Goal: Task Accomplishment & Management: Use online tool/utility

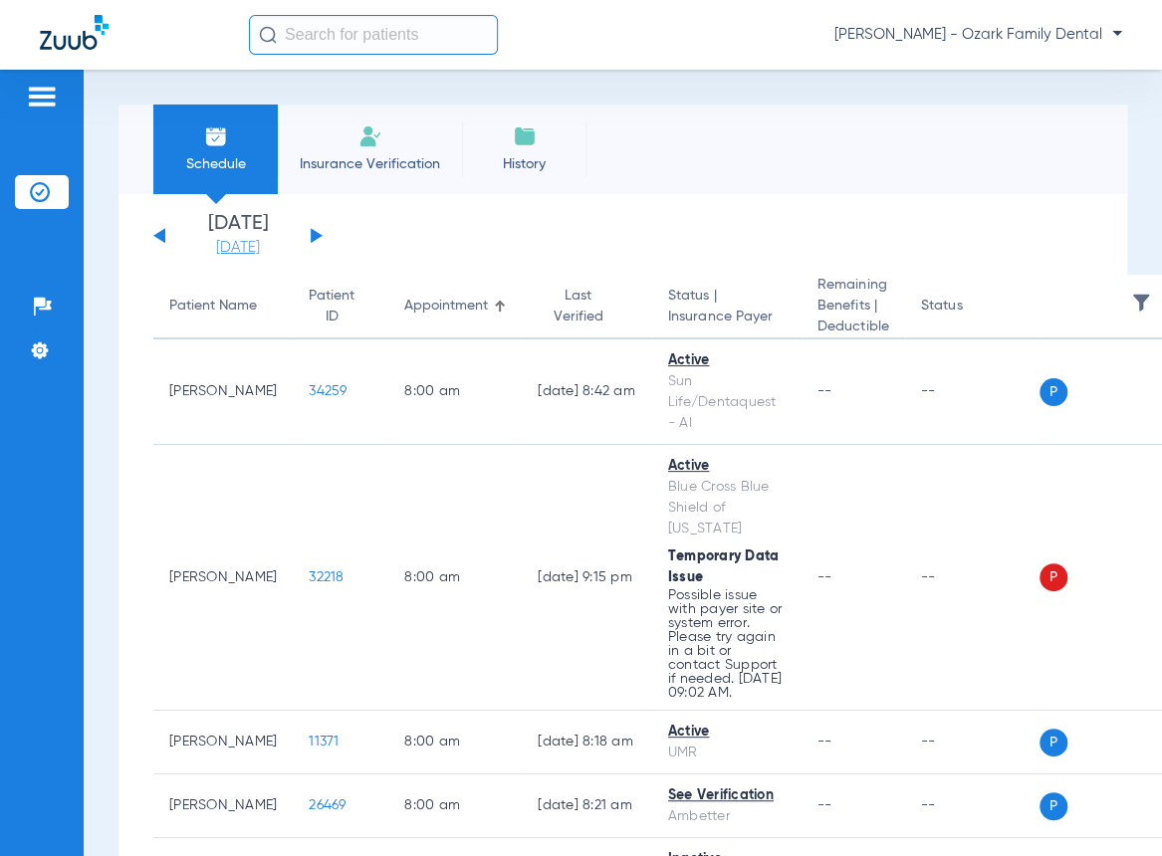
click at [258, 249] on link "[DATE]" at bounding box center [237, 248] width 119 height 20
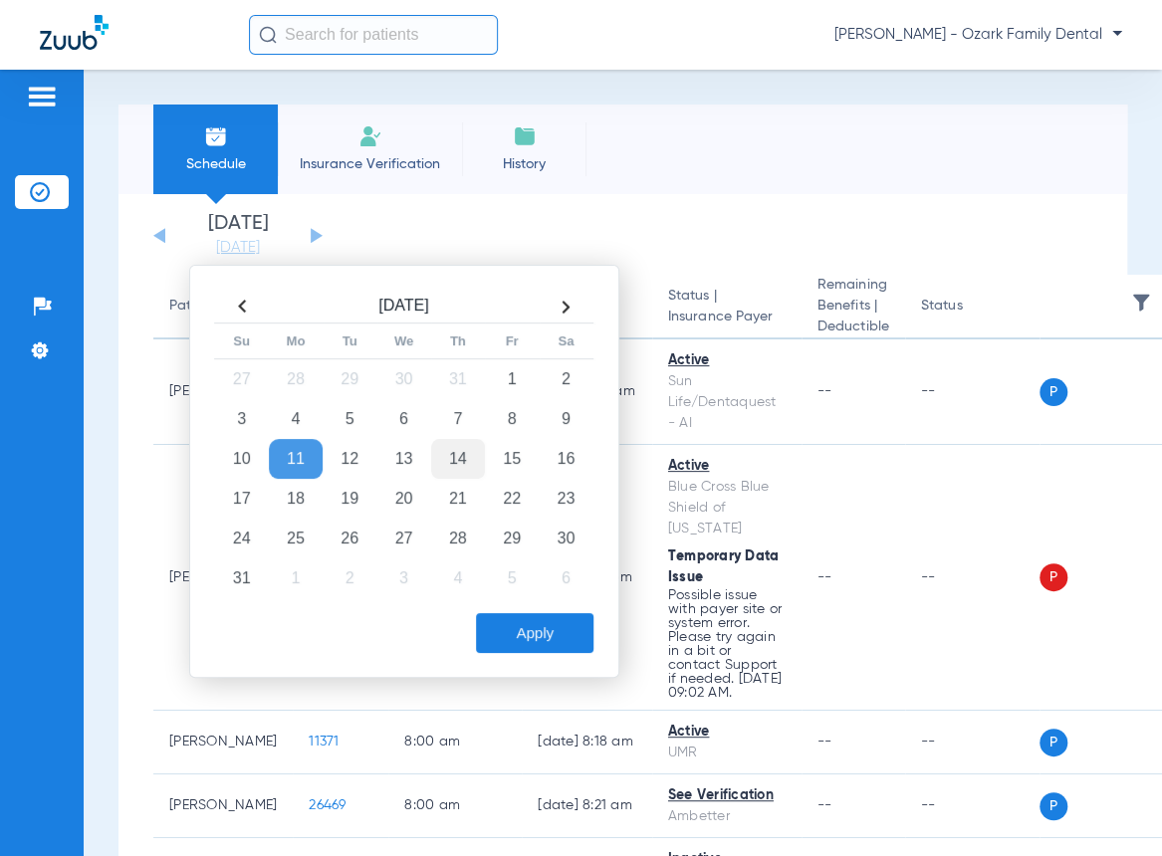
click at [454, 463] on td "14" at bounding box center [458, 459] width 54 height 40
click at [508, 634] on button "Apply" at bounding box center [534, 633] width 117 height 40
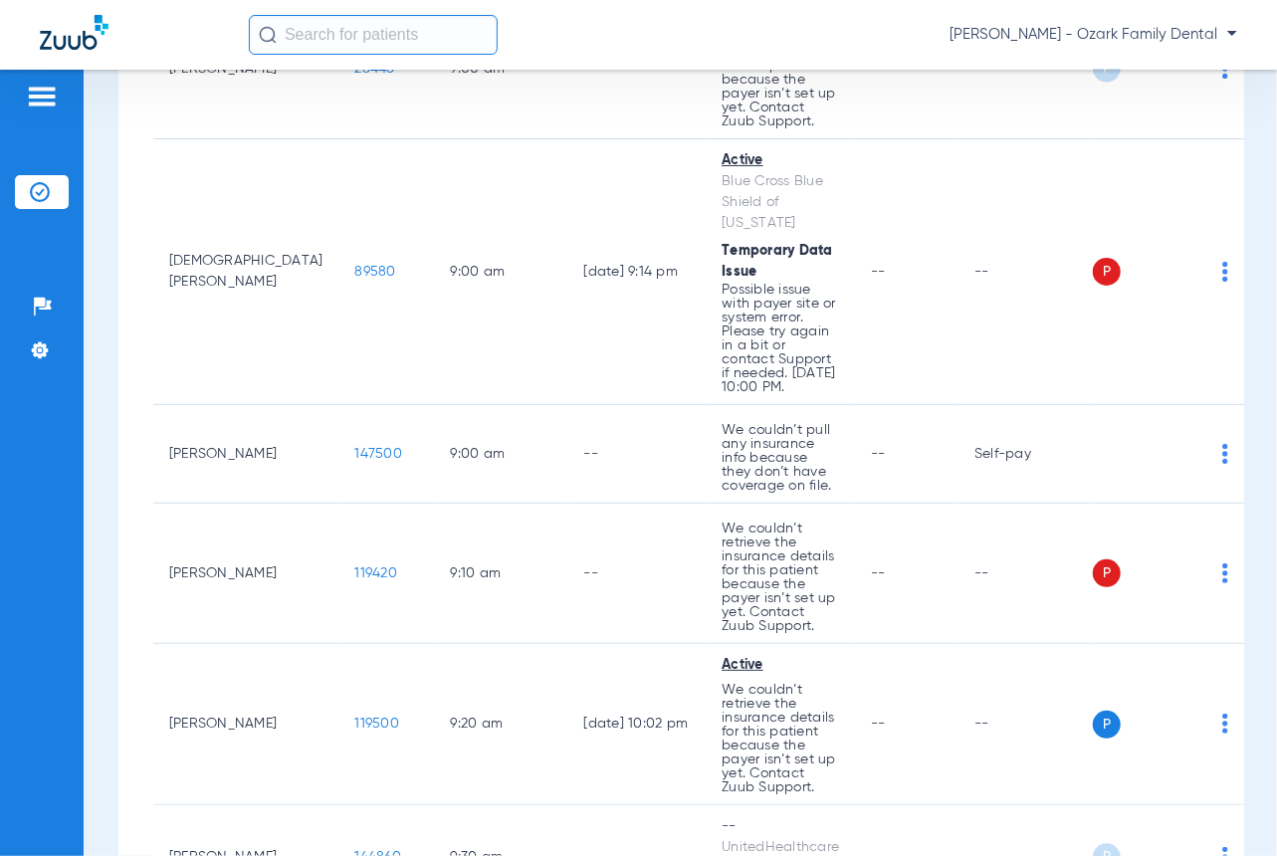
scroll to position [1658, 0]
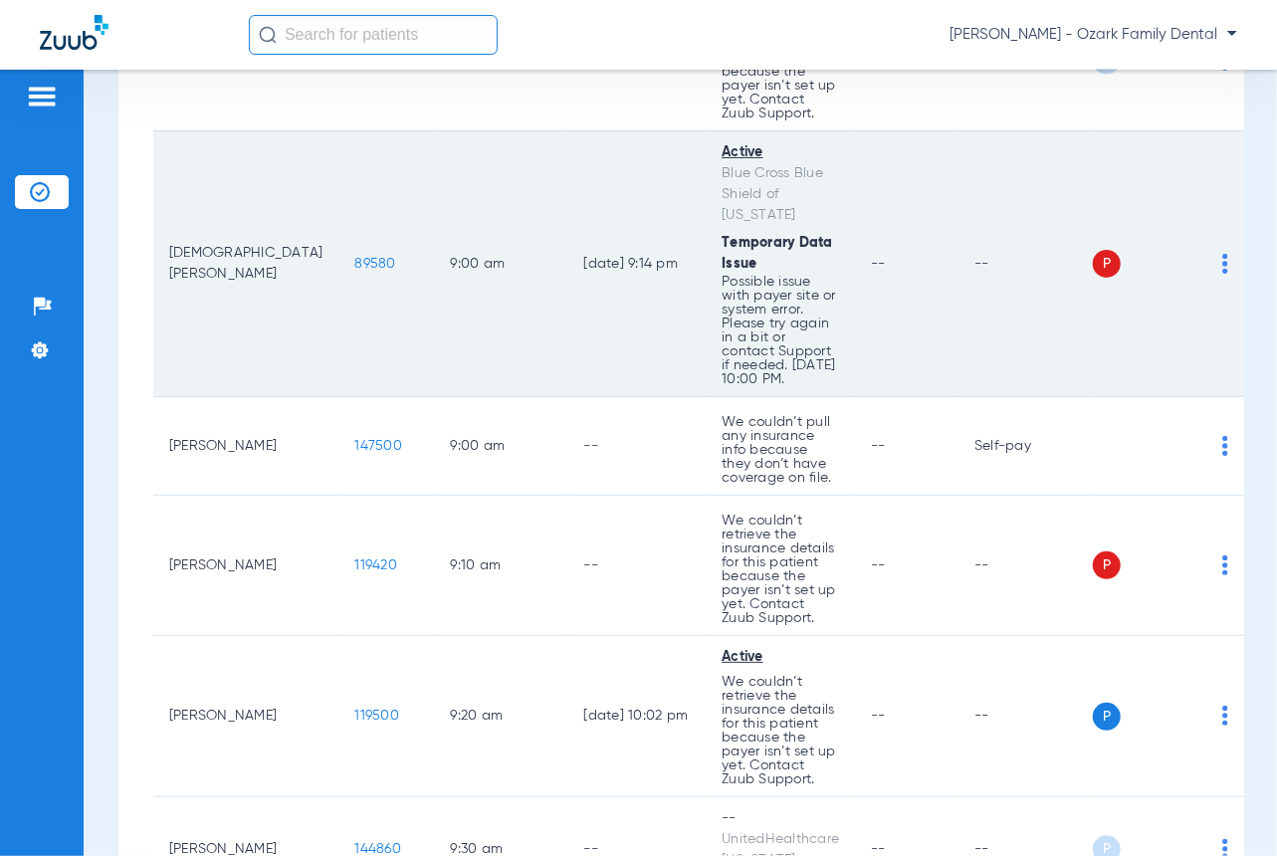
click at [1161, 254] on img at bounding box center [1225, 264] width 6 height 20
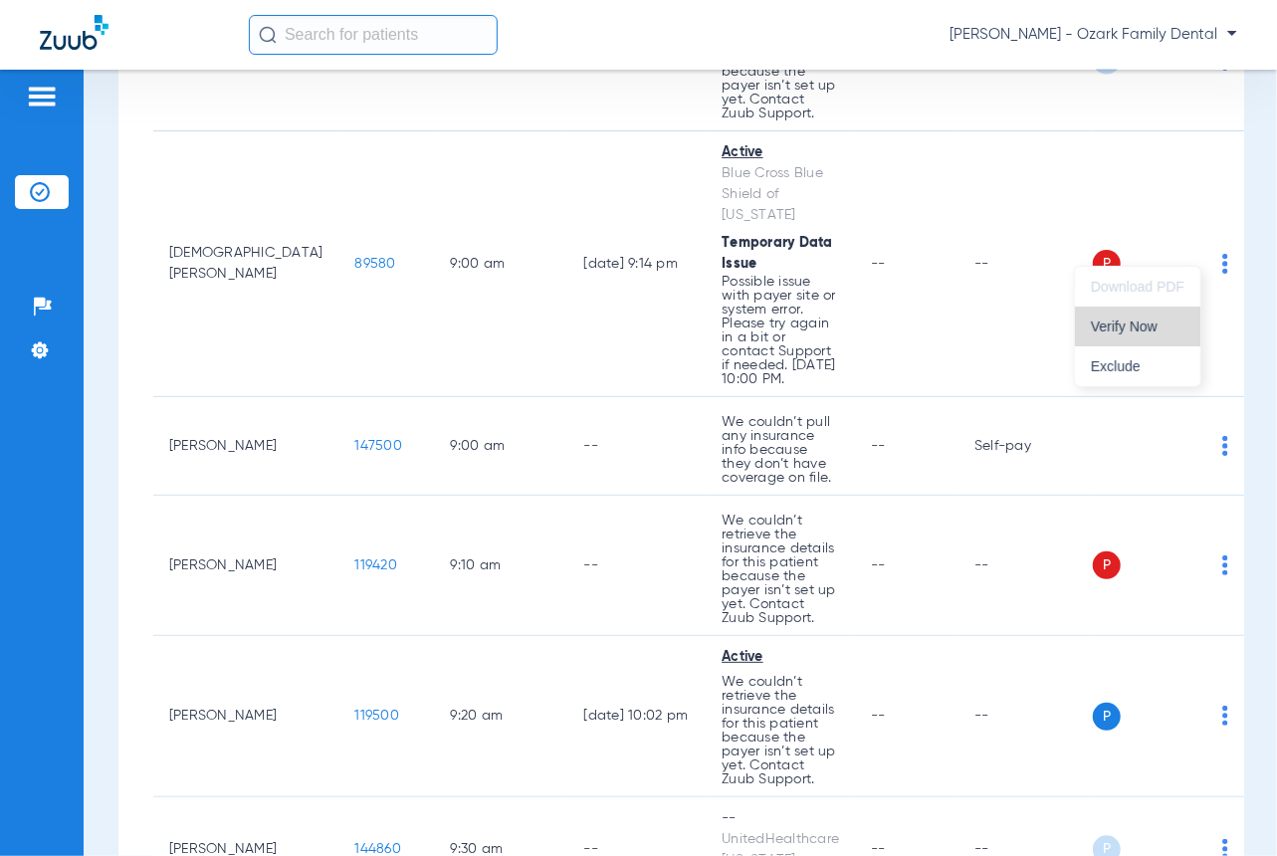
click at [1161, 330] on button "Verify Now" at bounding box center [1137, 327] width 125 height 40
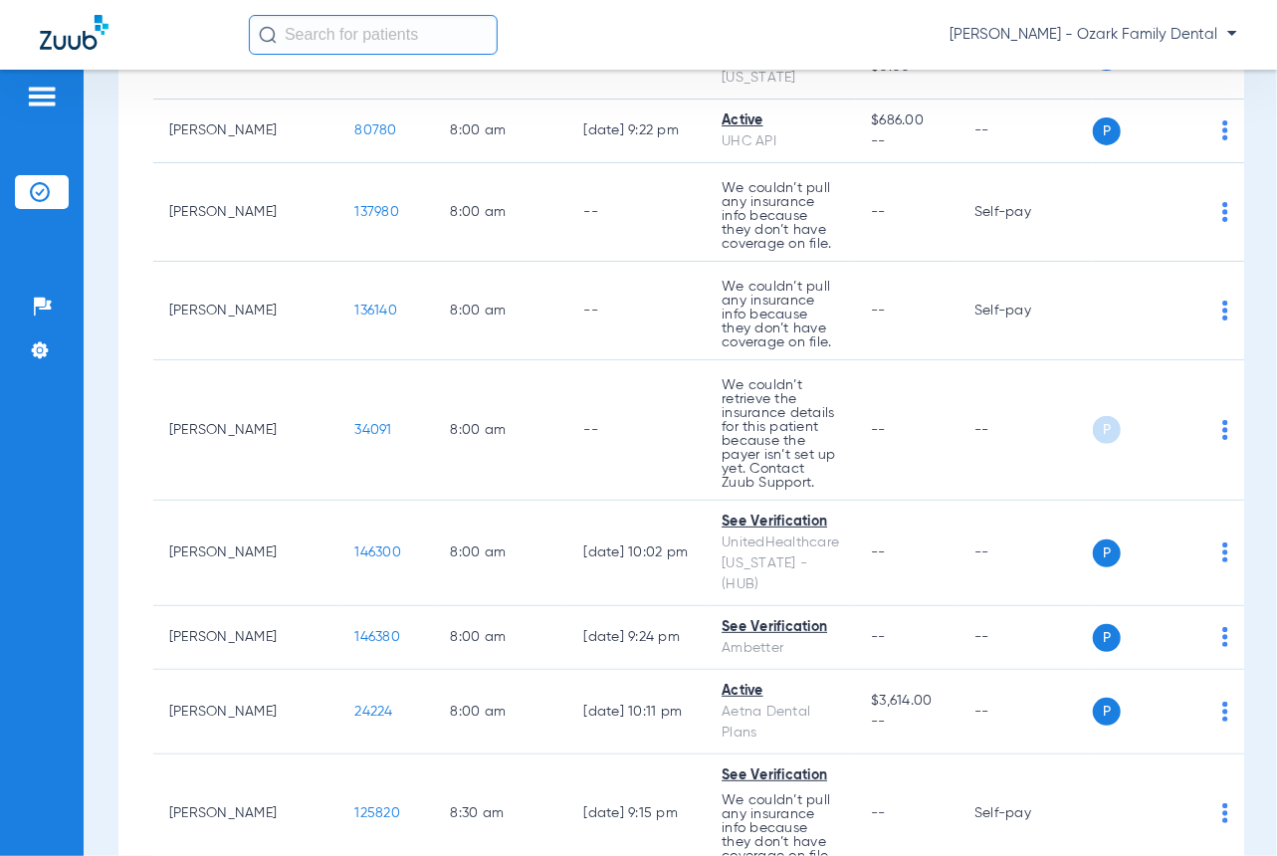
scroll to position [0, 0]
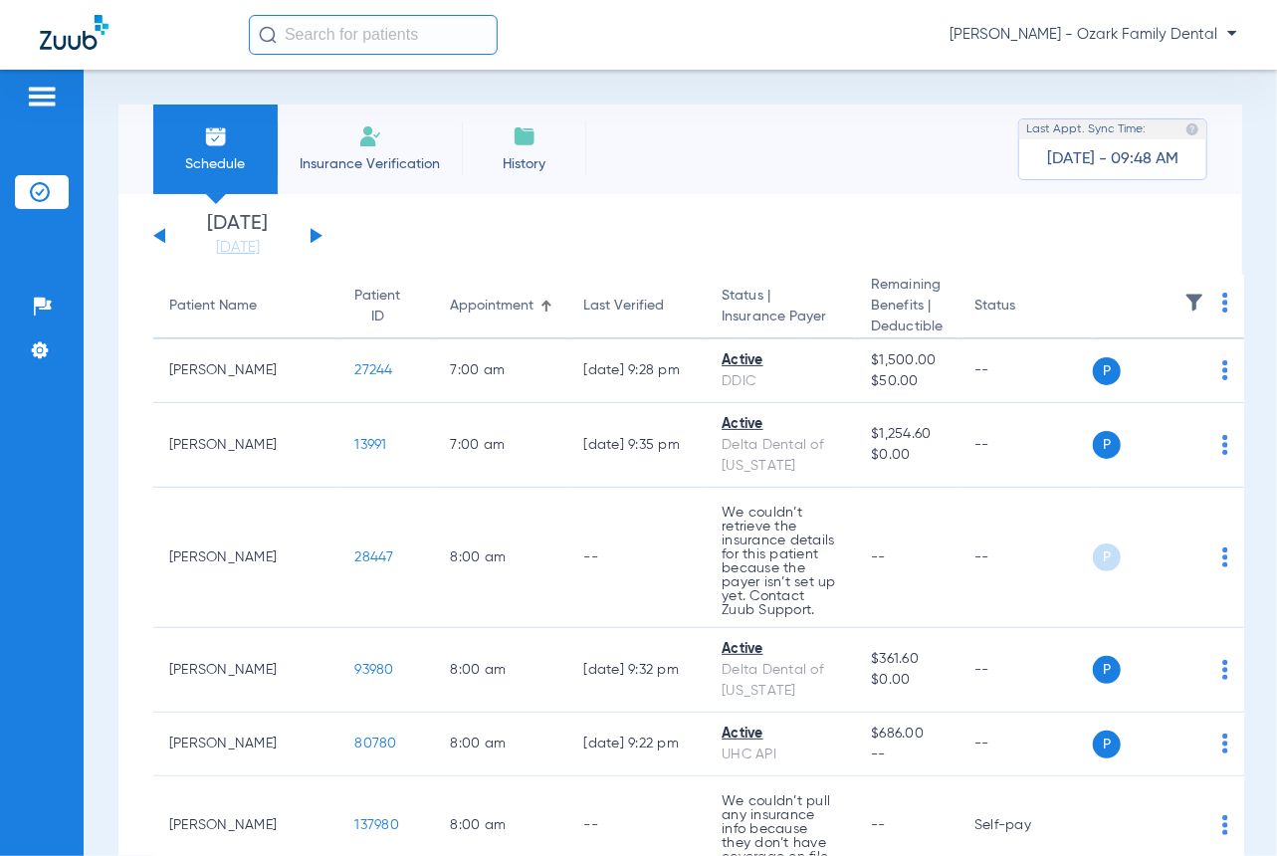
click at [1161, 309] on img at bounding box center [1225, 303] width 6 height 20
click at [1107, 387] on span "Verify All" at bounding box center [1122, 382] width 124 height 14
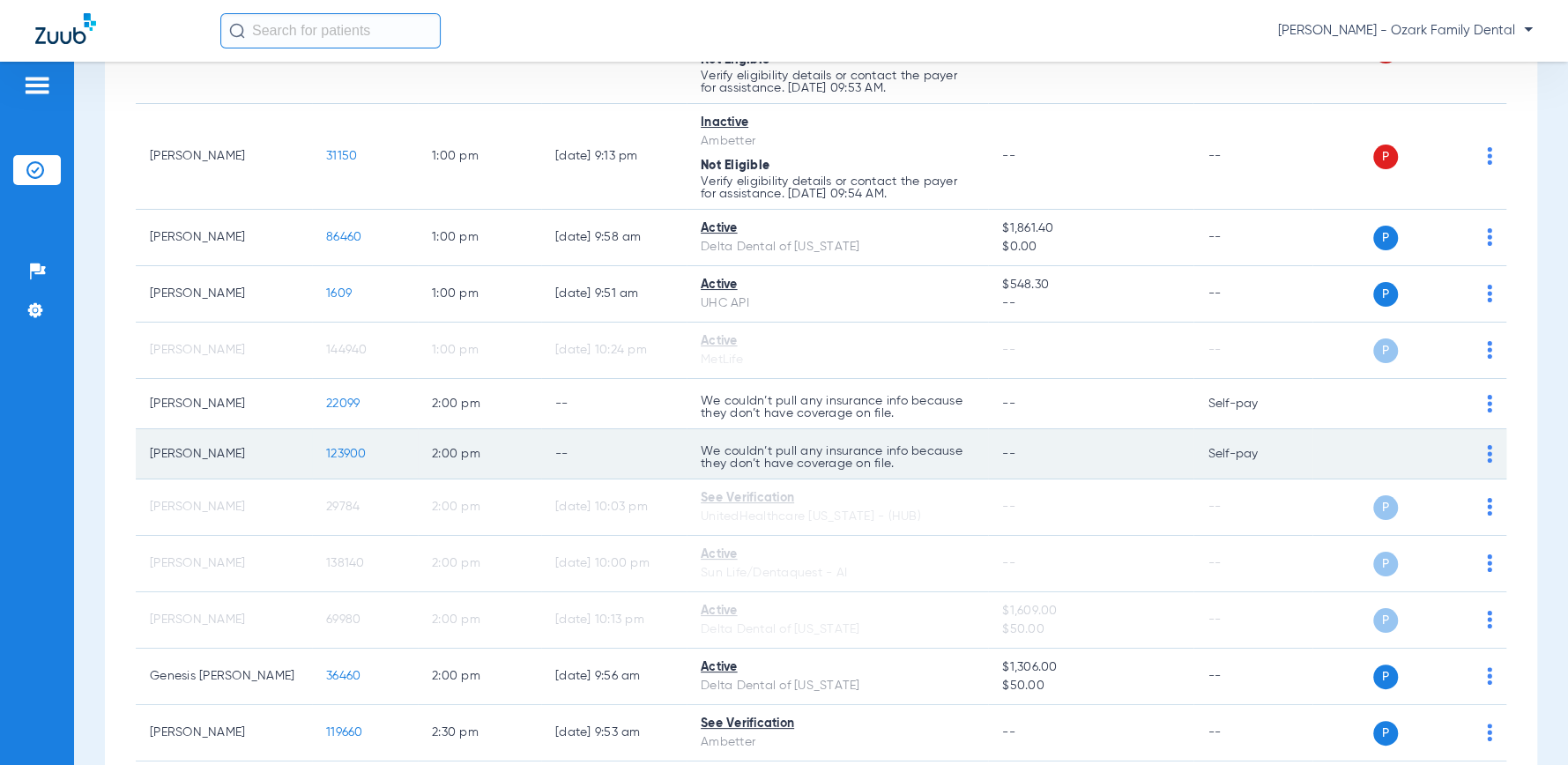
scroll to position [2644, 0]
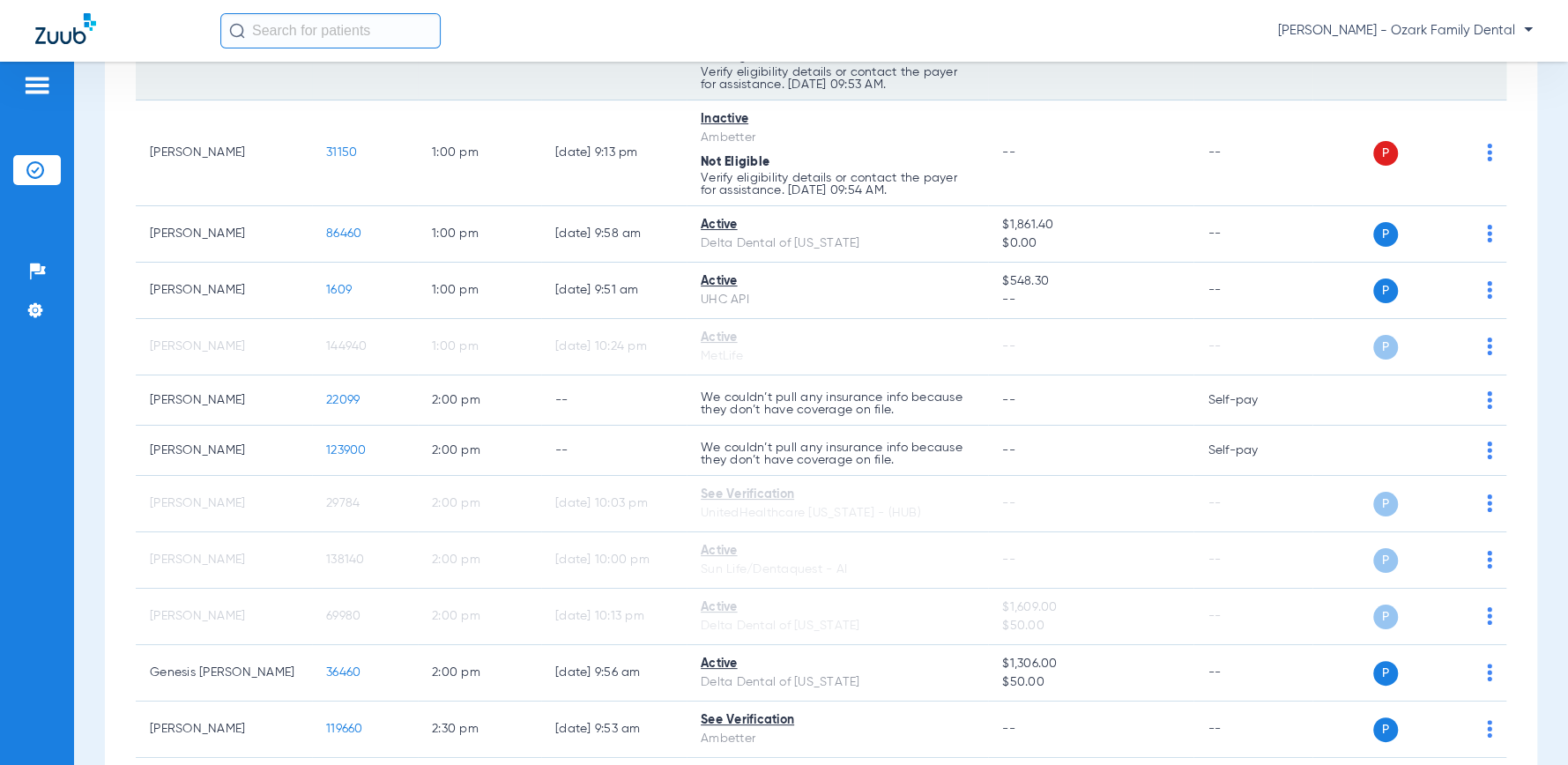
click at [1028, 56] on img at bounding box center [1489, 47] width 5 height 18
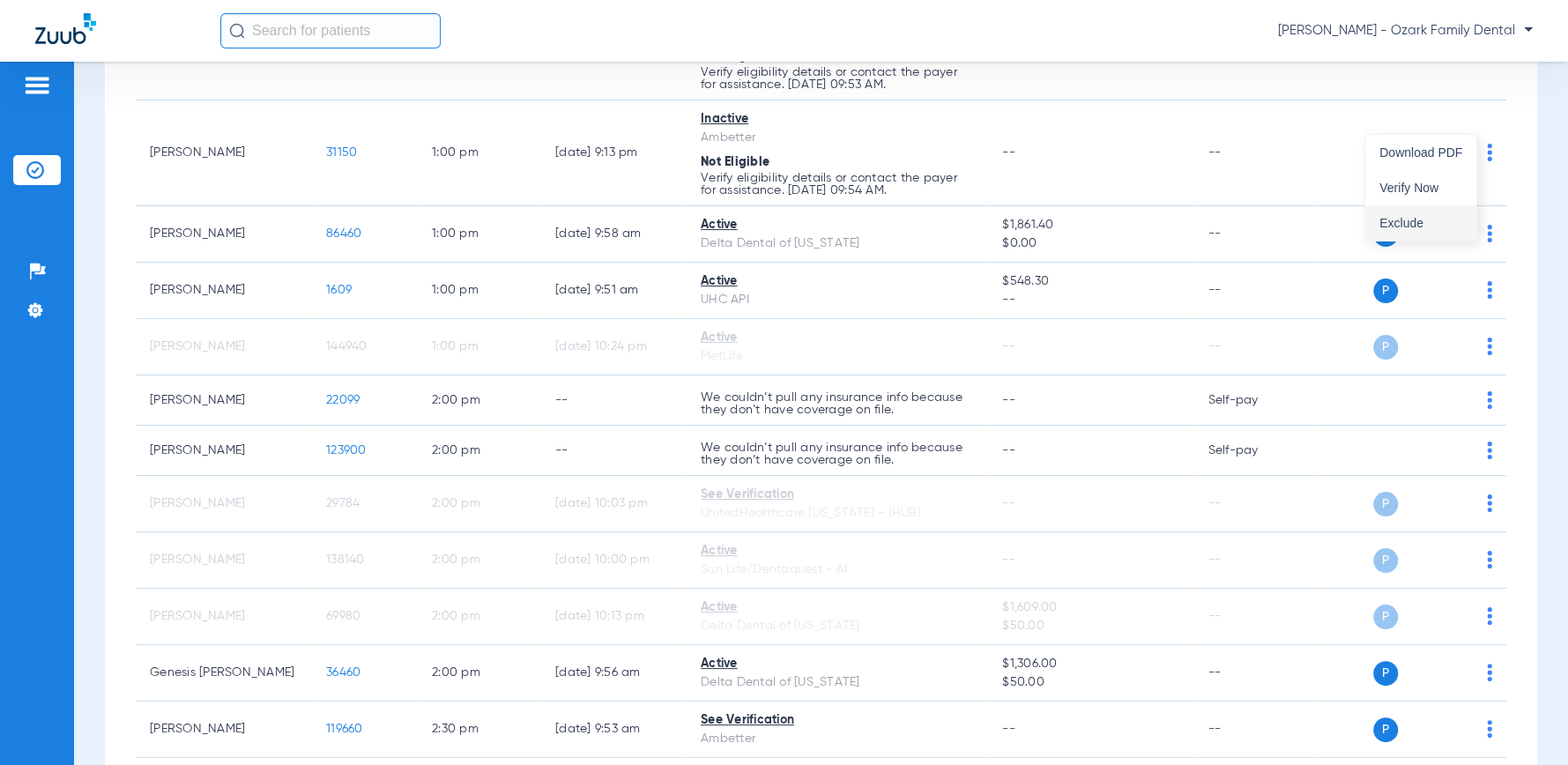
click at [1028, 221] on span "Exclude" at bounding box center [1421, 223] width 83 height 12
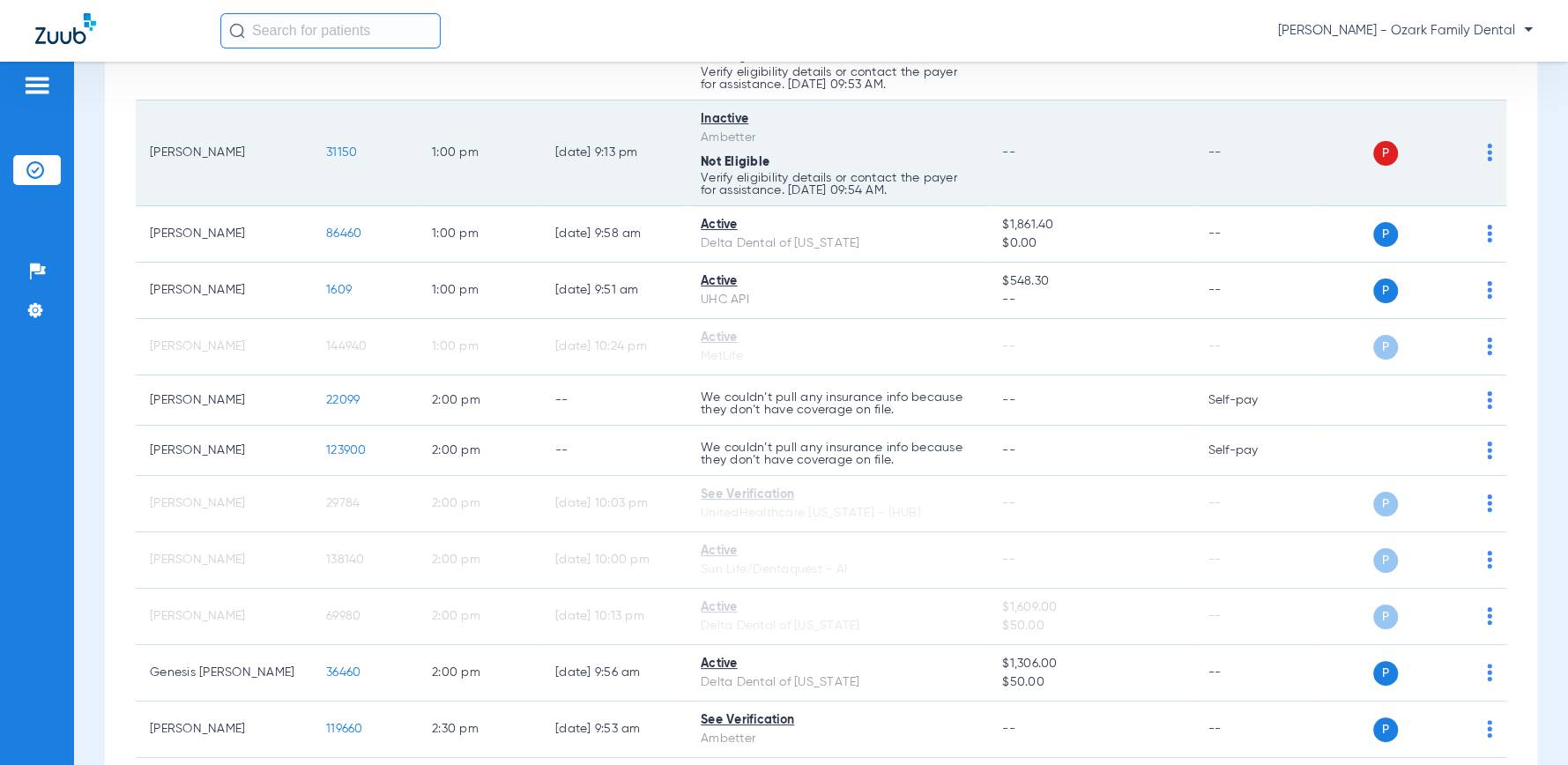
click at [1028, 161] on img at bounding box center [1489, 152] width 5 height 18
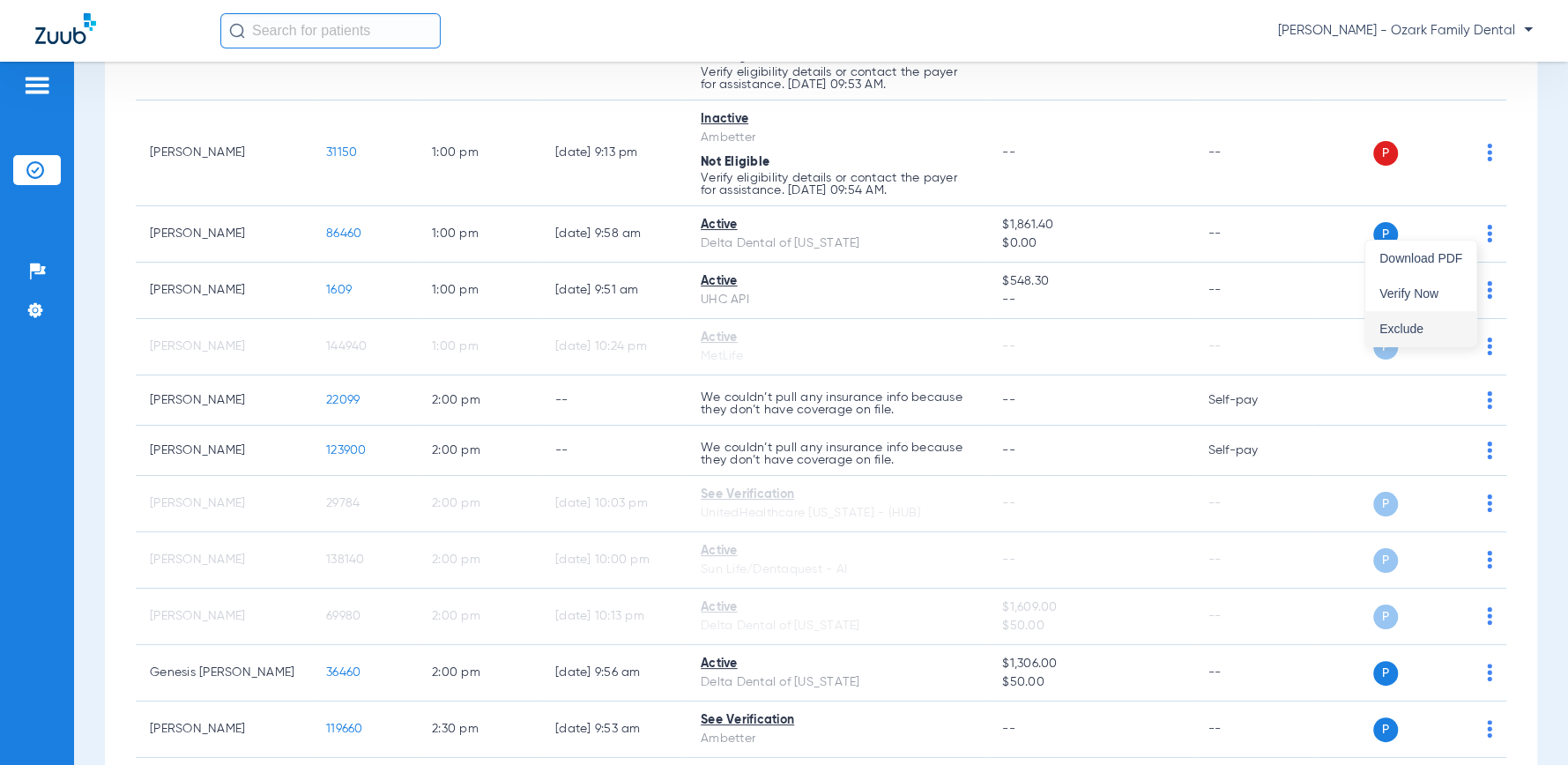
click at [1028, 326] on span "Exclude" at bounding box center [1421, 328] width 83 height 12
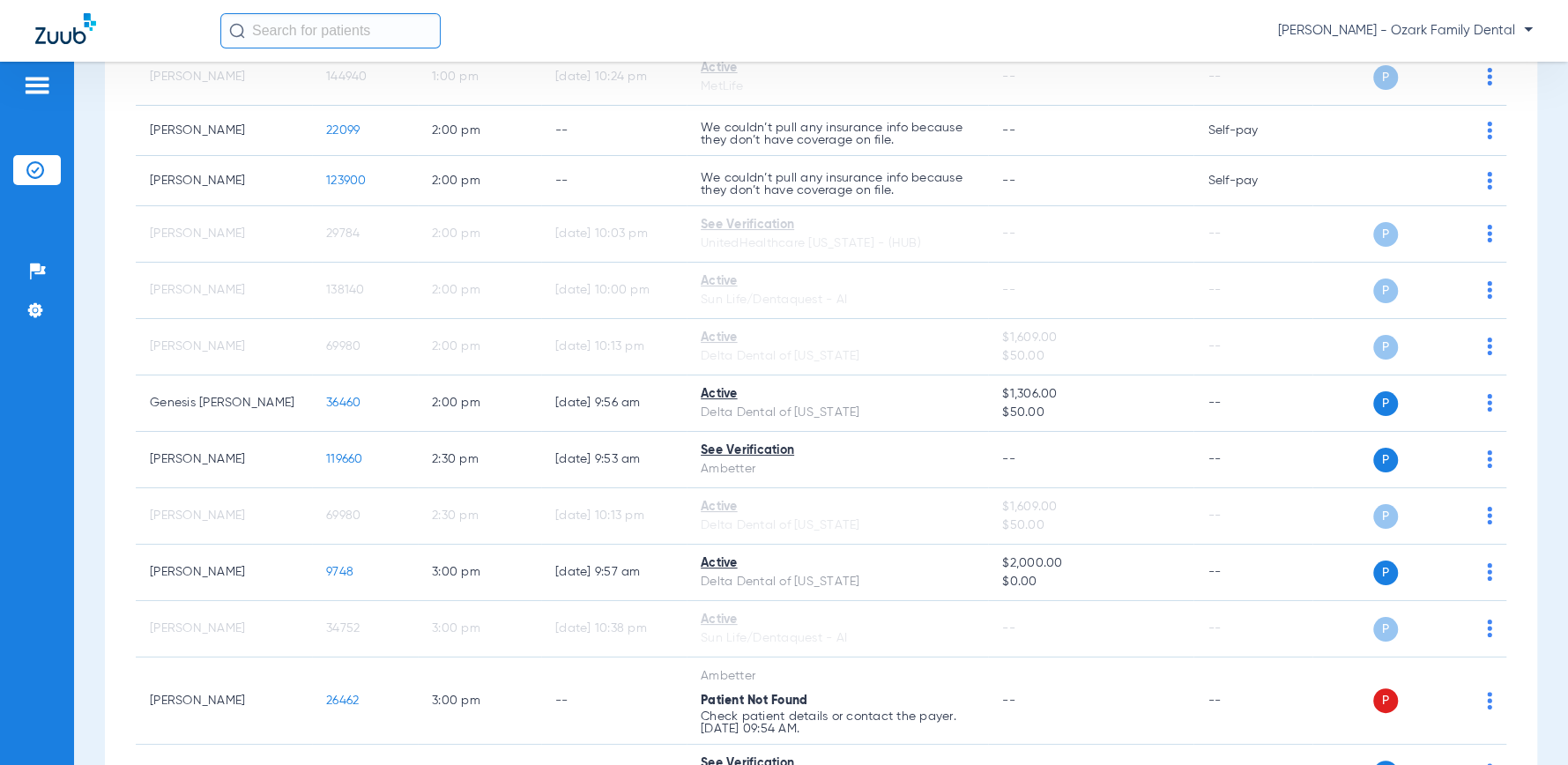
scroll to position [3427, 0]
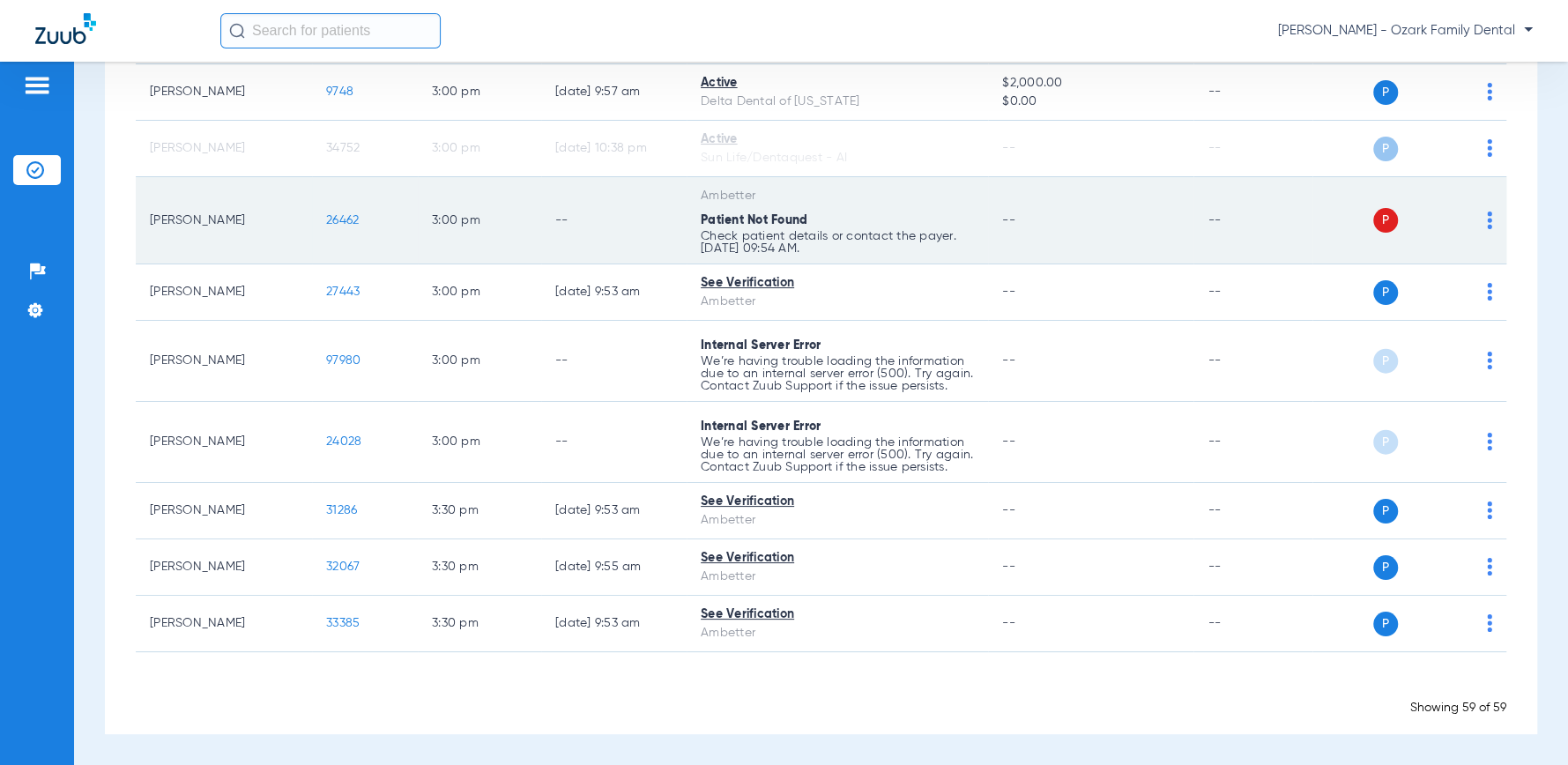
click at [1028, 233] on div "P S" at bounding box center [1402, 220] width 180 height 25
click at [1028, 254] on td "P S" at bounding box center [1409, 220] width 194 height 88
click at [1028, 229] on img at bounding box center [1489, 220] width 5 height 18
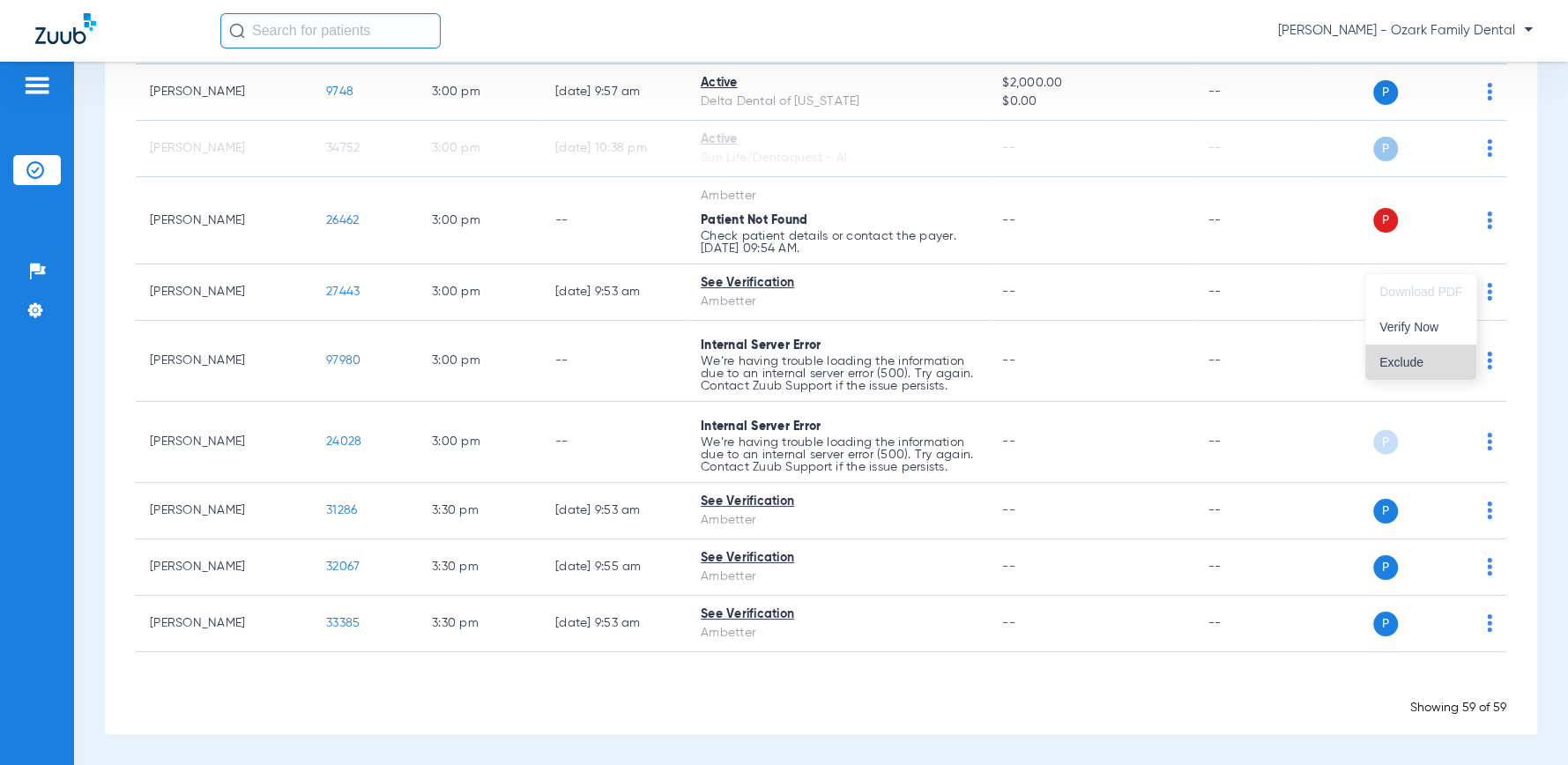
click at [1028, 351] on button "Exclude" at bounding box center [1420, 362] width 111 height 35
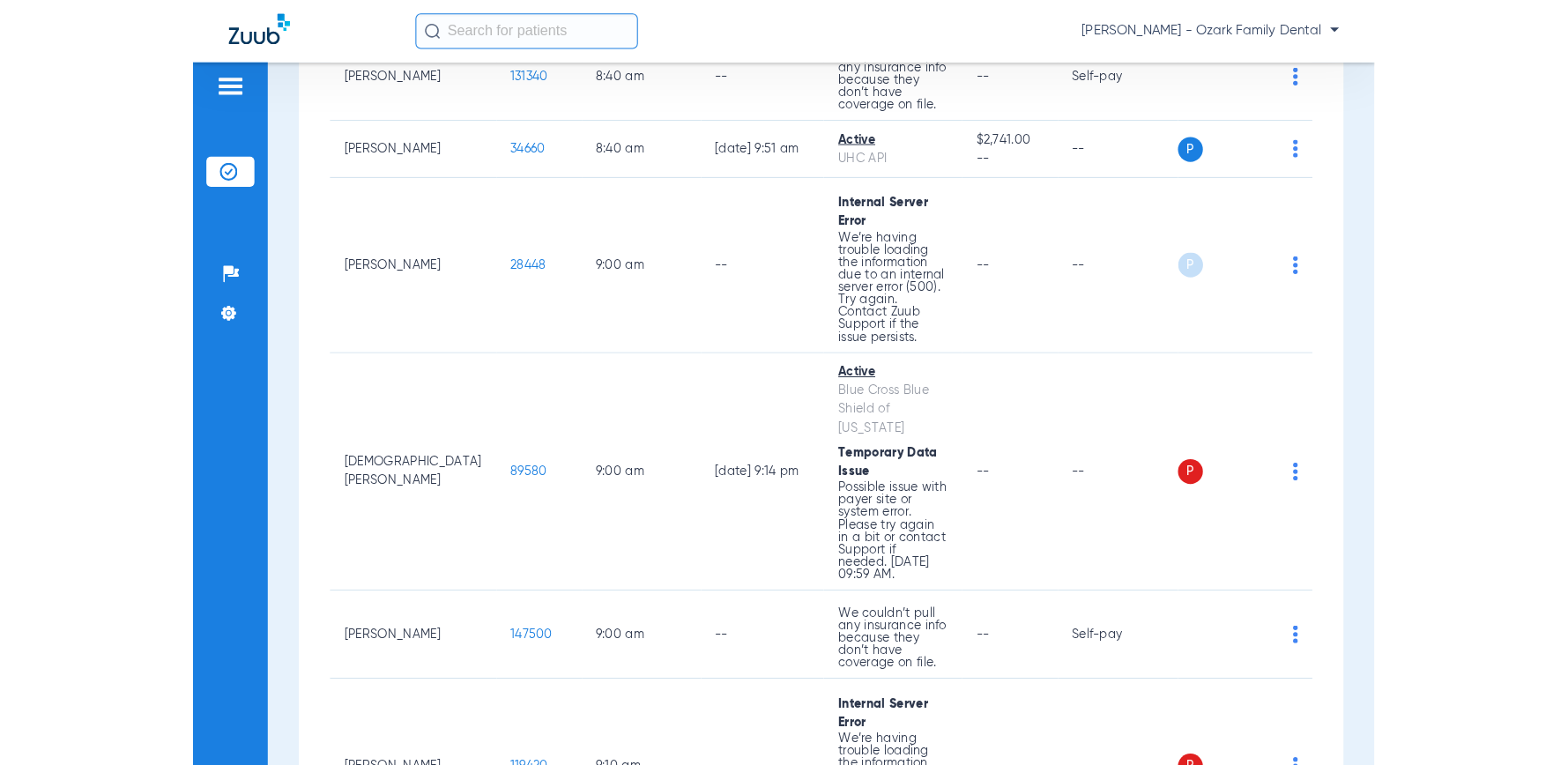
scroll to position [1640, 0]
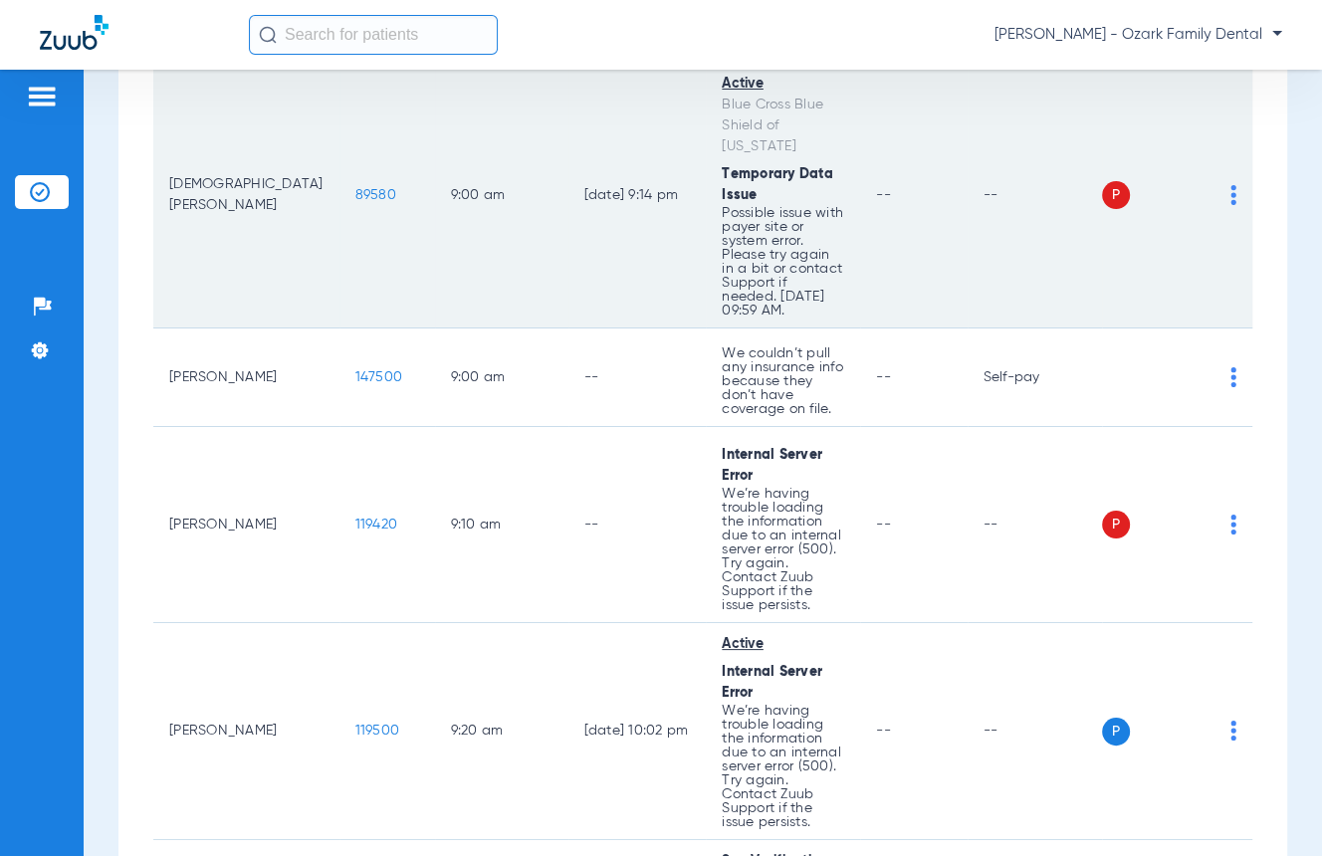
click at [1161, 185] on img at bounding box center [1233, 195] width 6 height 20
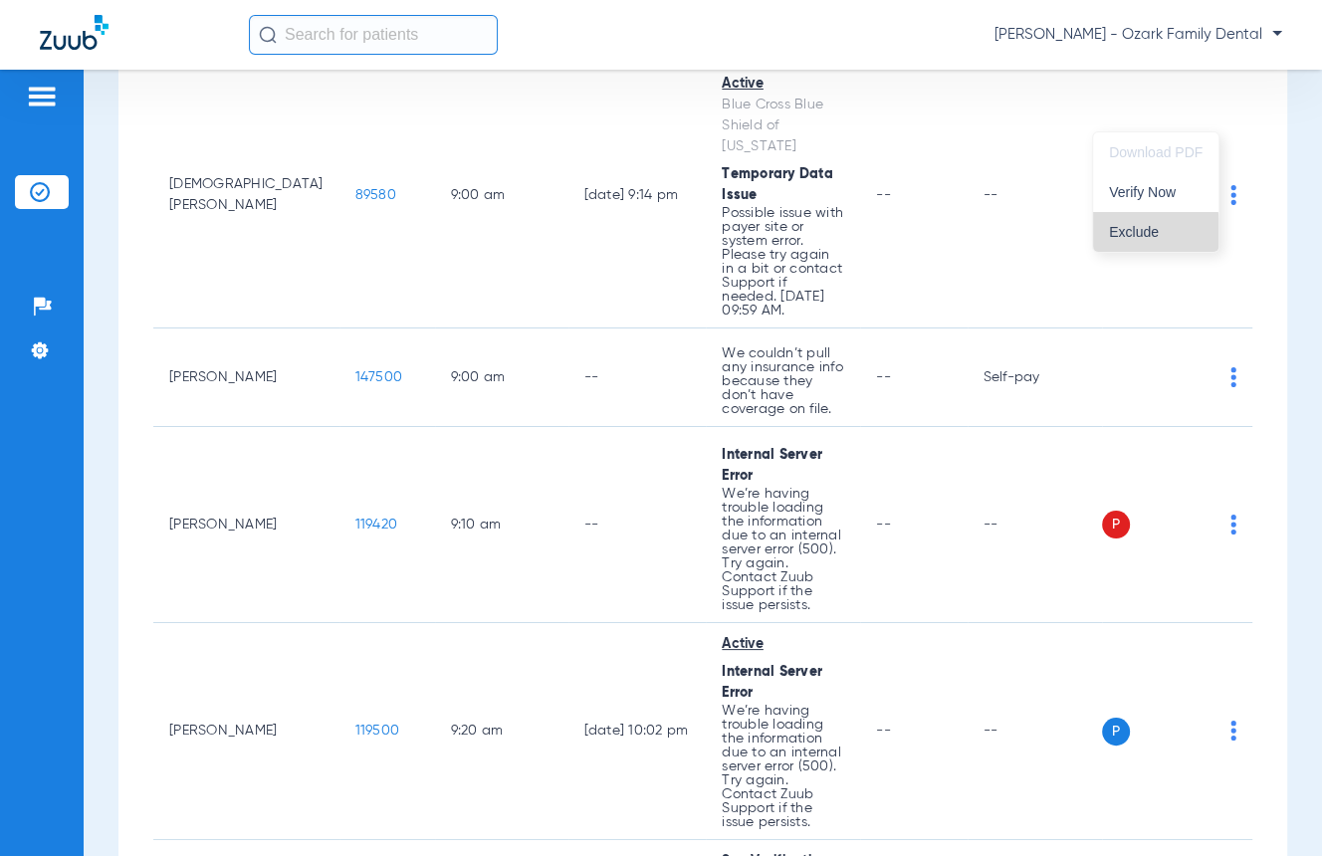
click at [1149, 234] on span "Exclude" at bounding box center [1156, 232] width 94 height 14
